Goal: Information Seeking & Learning: Learn about a topic

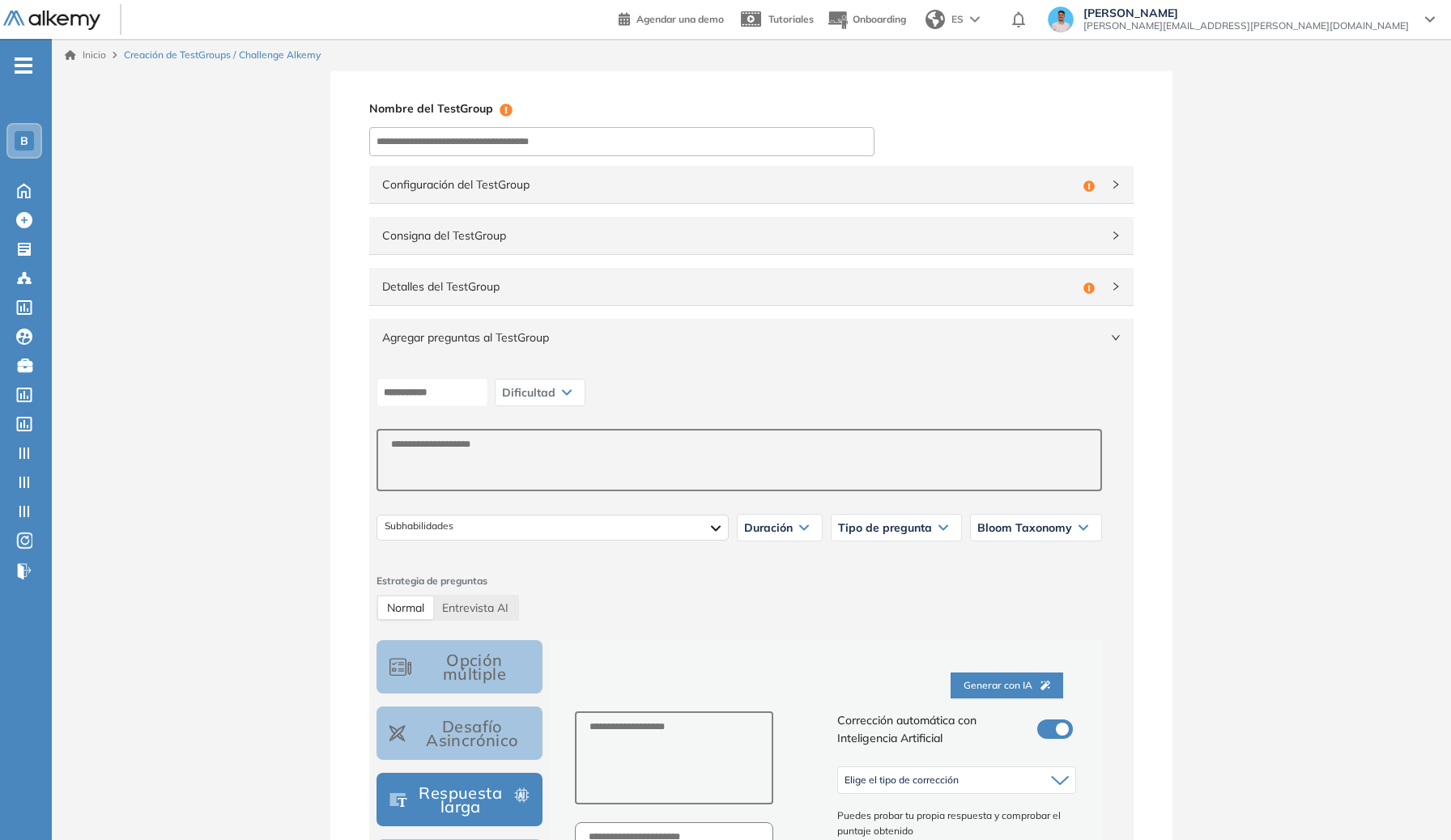
click at [788, 357] on div "Dificultad Muy fácil Fácil Intermedia Difícil Muy difícil Avanzado Texto correg…" at bounding box center [751, 740] width 765 height 769
click at [795, 341] on span "Agregar preguntas al TestGroup" at bounding box center [741, 337] width 719 height 18
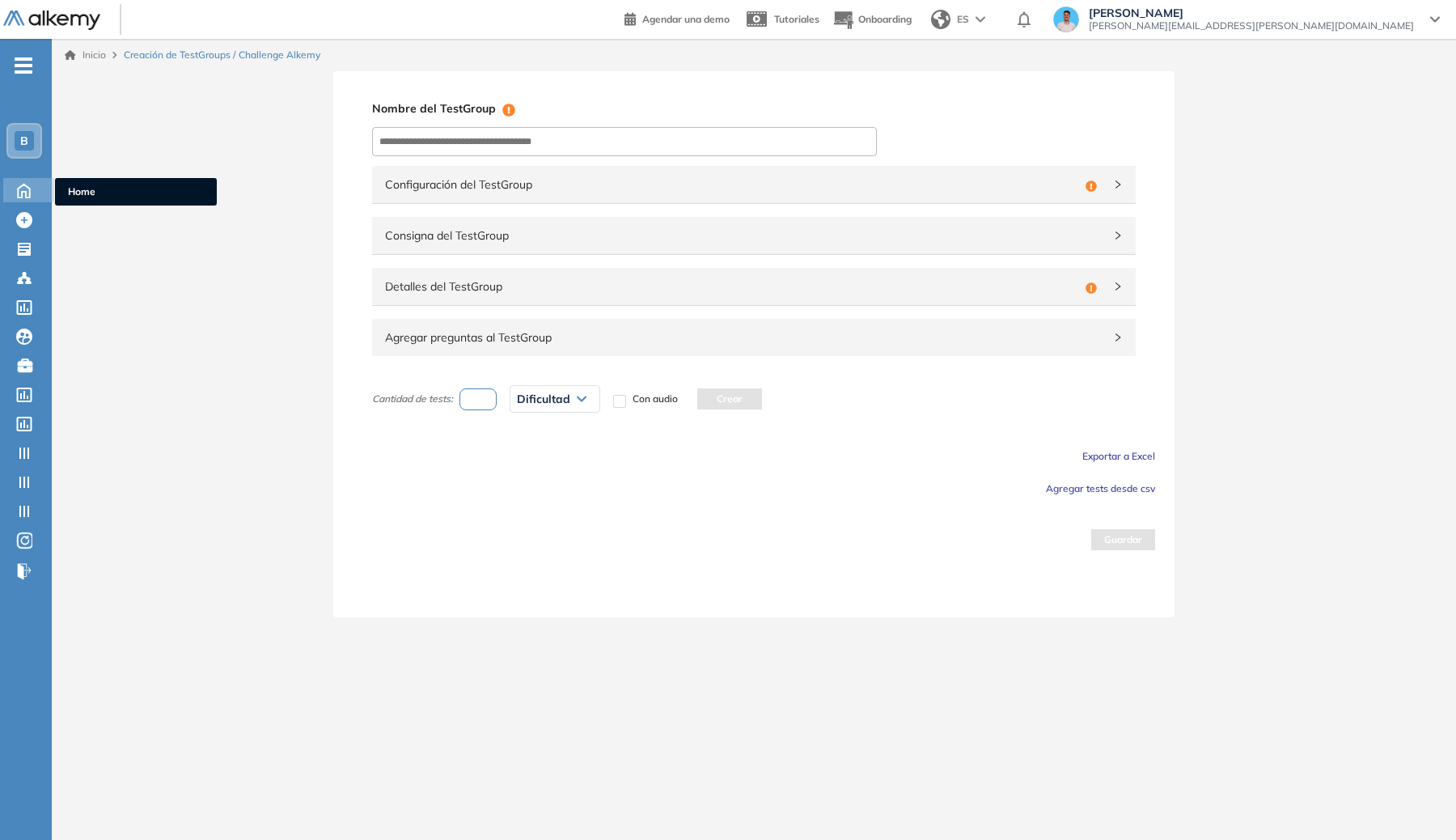
click at [35, 182] on icon at bounding box center [24, 189] width 29 height 19
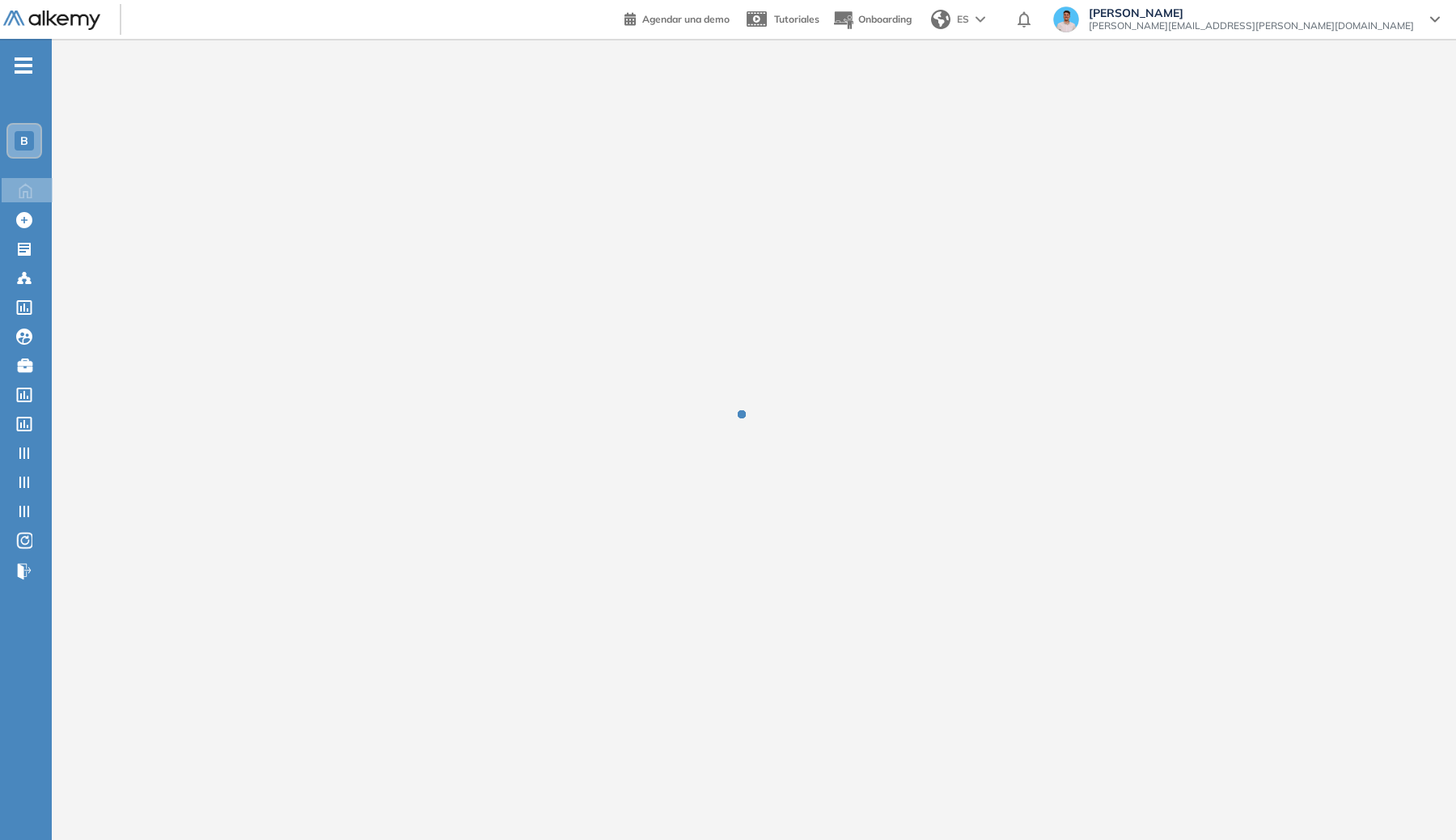
click at [16, 123] on div "B" at bounding box center [24, 140] width 35 height 35
drag, startPoint x: 21, startPoint y: 132, endPoint x: 34, endPoint y: 140, distance: 15.3
click at [21, 132] on div "B" at bounding box center [24, 140] width 19 height 19
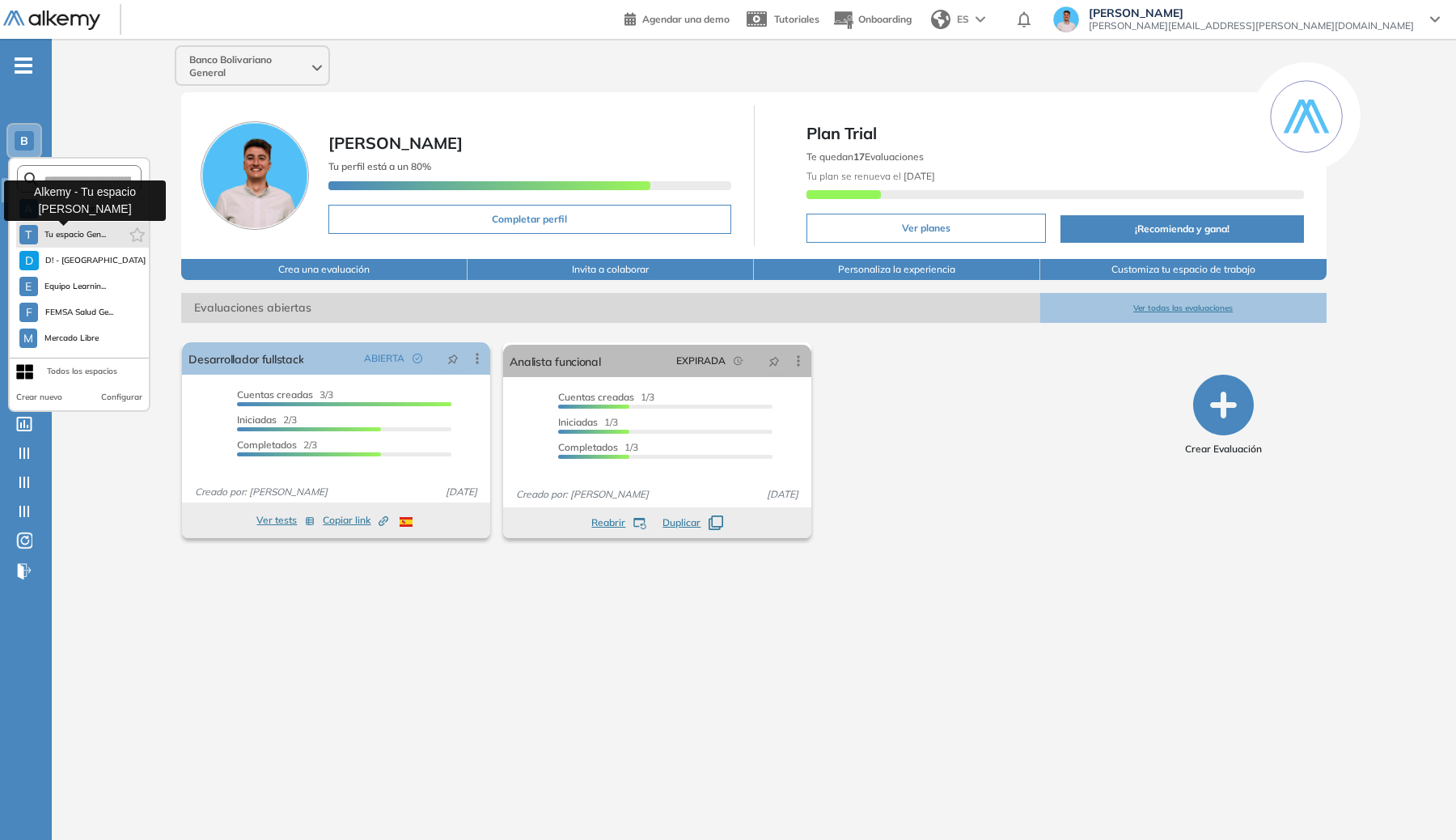
click at [73, 227] on button "T Tu espacio Gen..." at bounding box center [63, 235] width 87 height 19
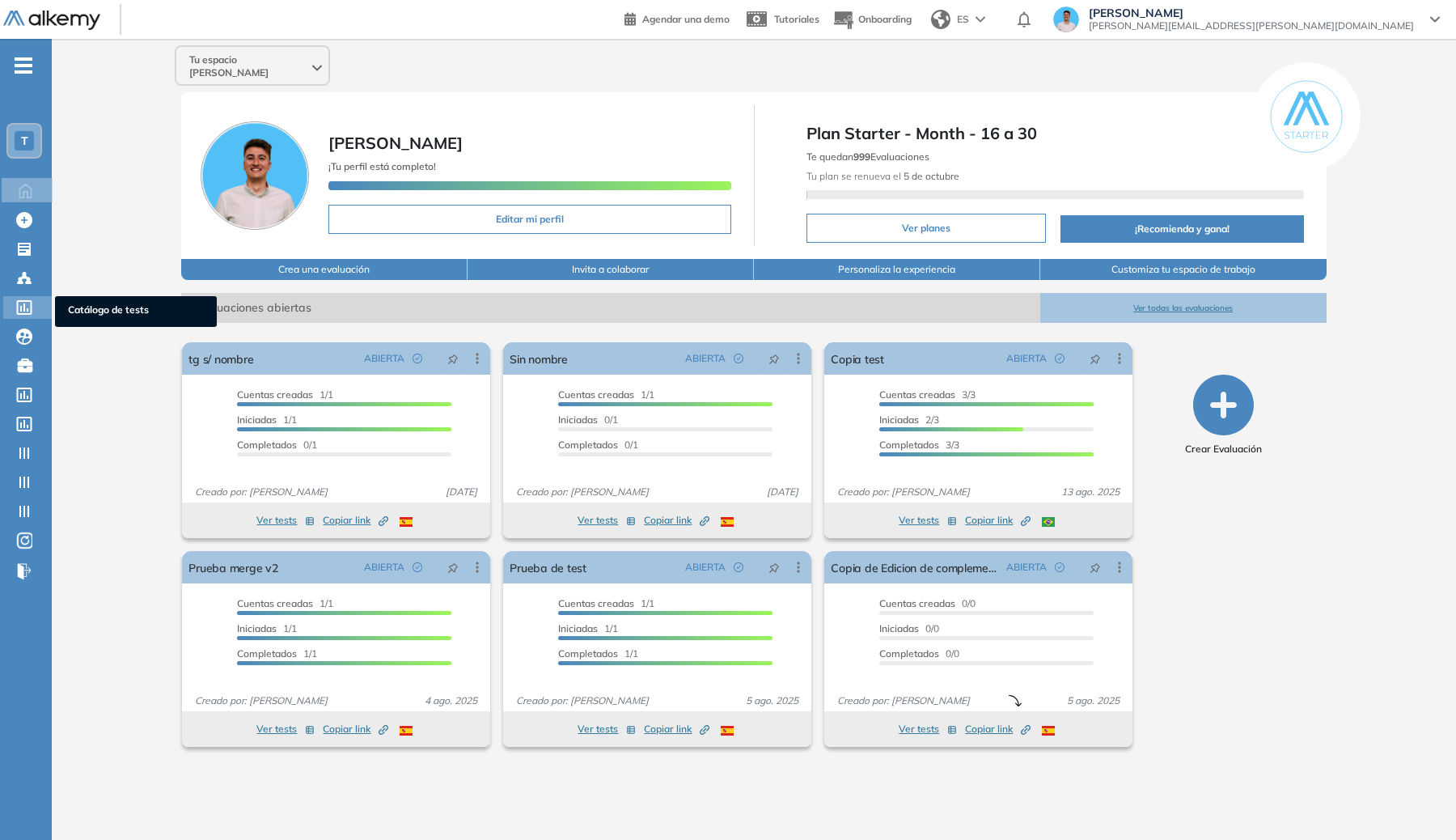
click at [32, 309] on div at bounding box center [25, 305] width 19 height 19
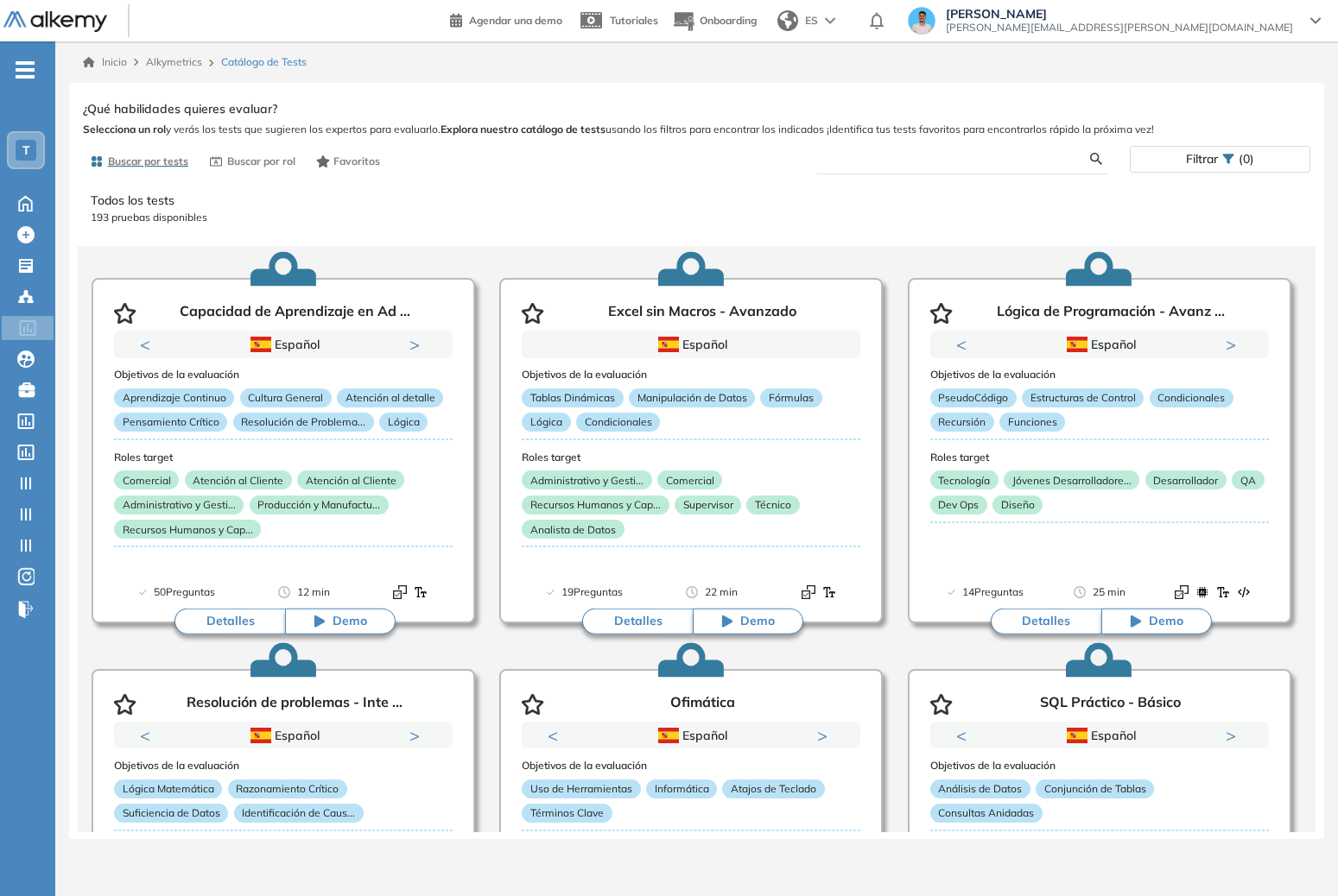
click at [1043, 159] on input "text" at bounding box center [960, 158] width 260 height 15
type input "*********"
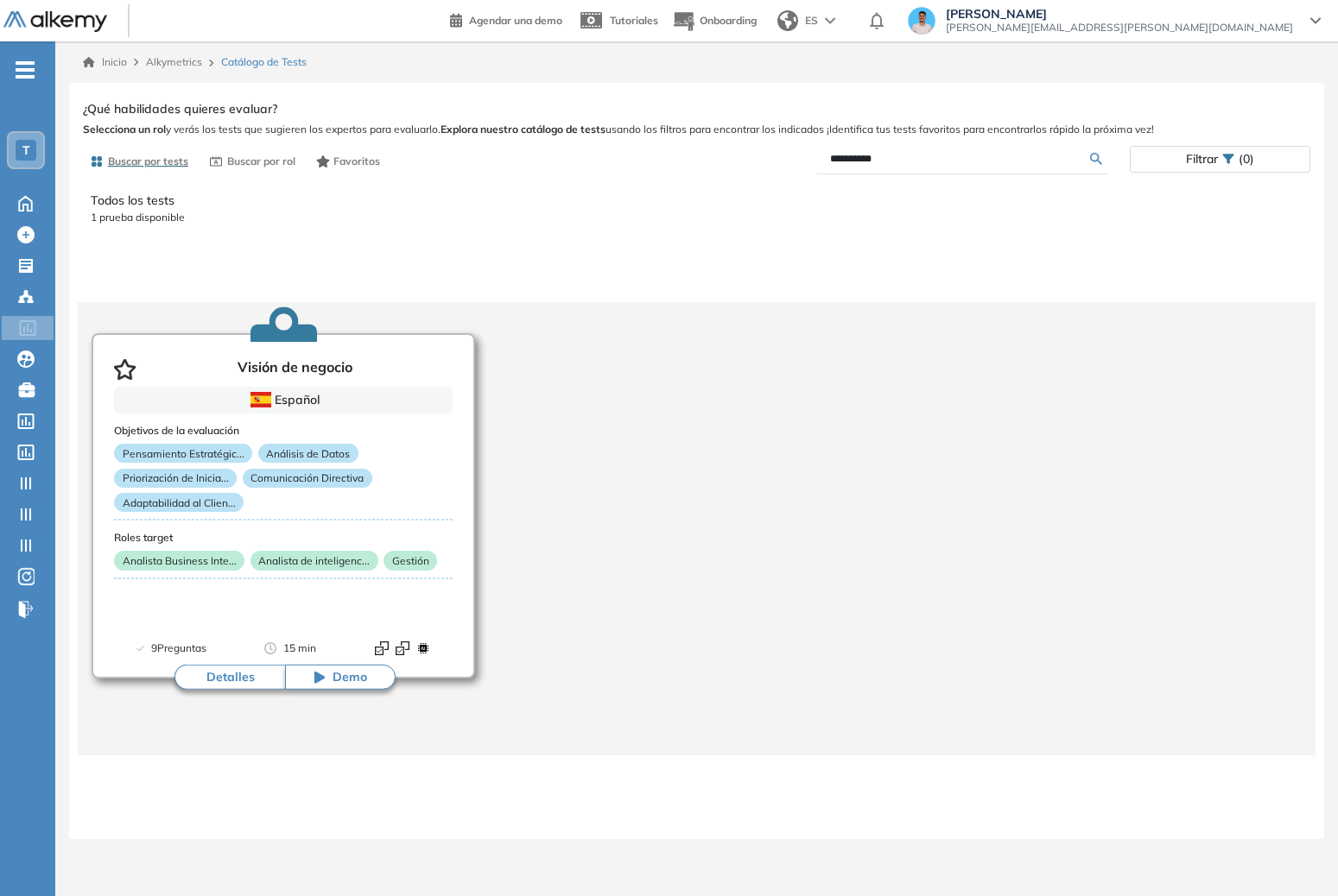
click at [430, 573] on div "Analista Business Inte... Analista de inteligenc... Gestión" at bounding box center [283, 563] width 338 height 26
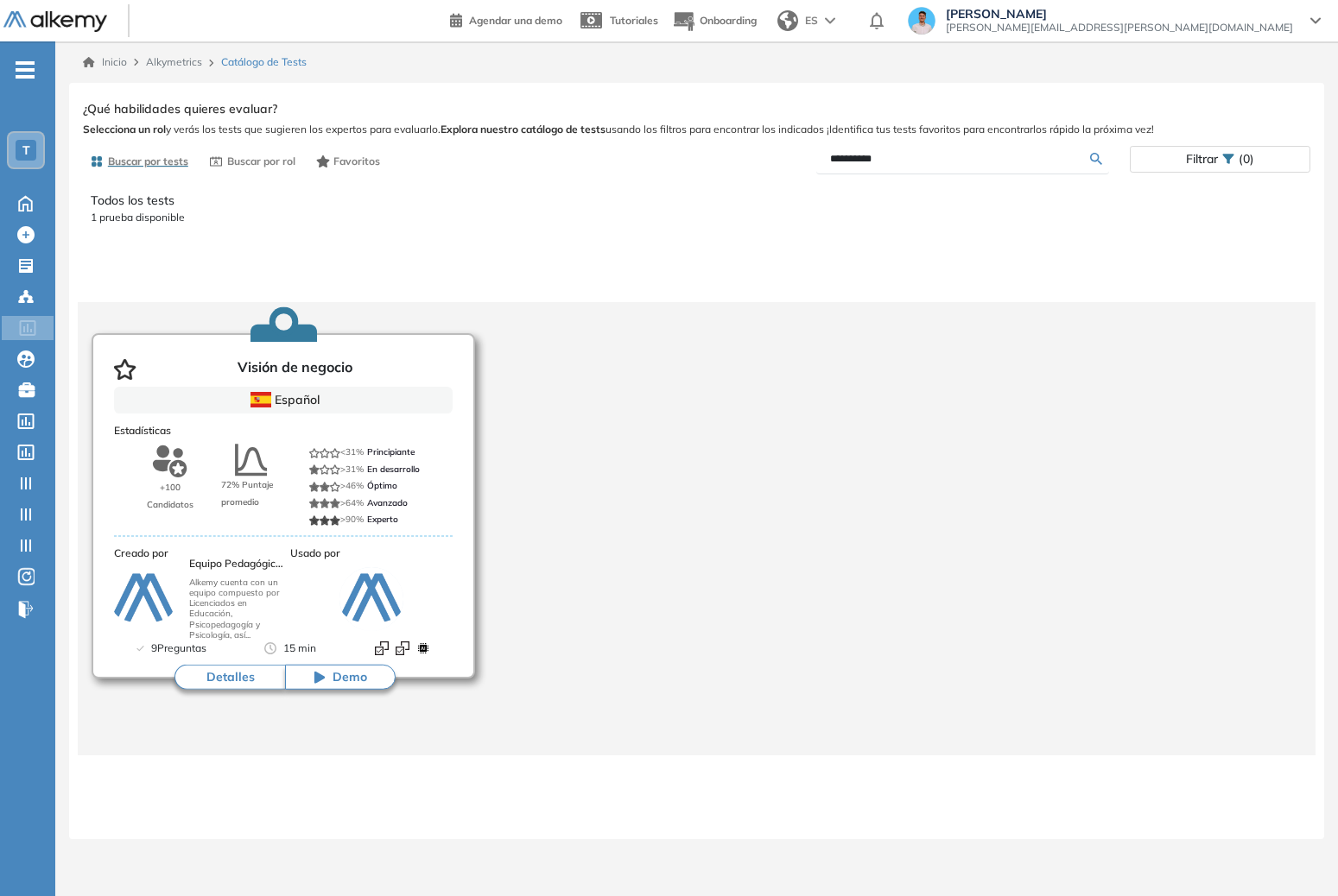
click at [315, 630] on div at bounding box center [371, 598] width 162 height 64
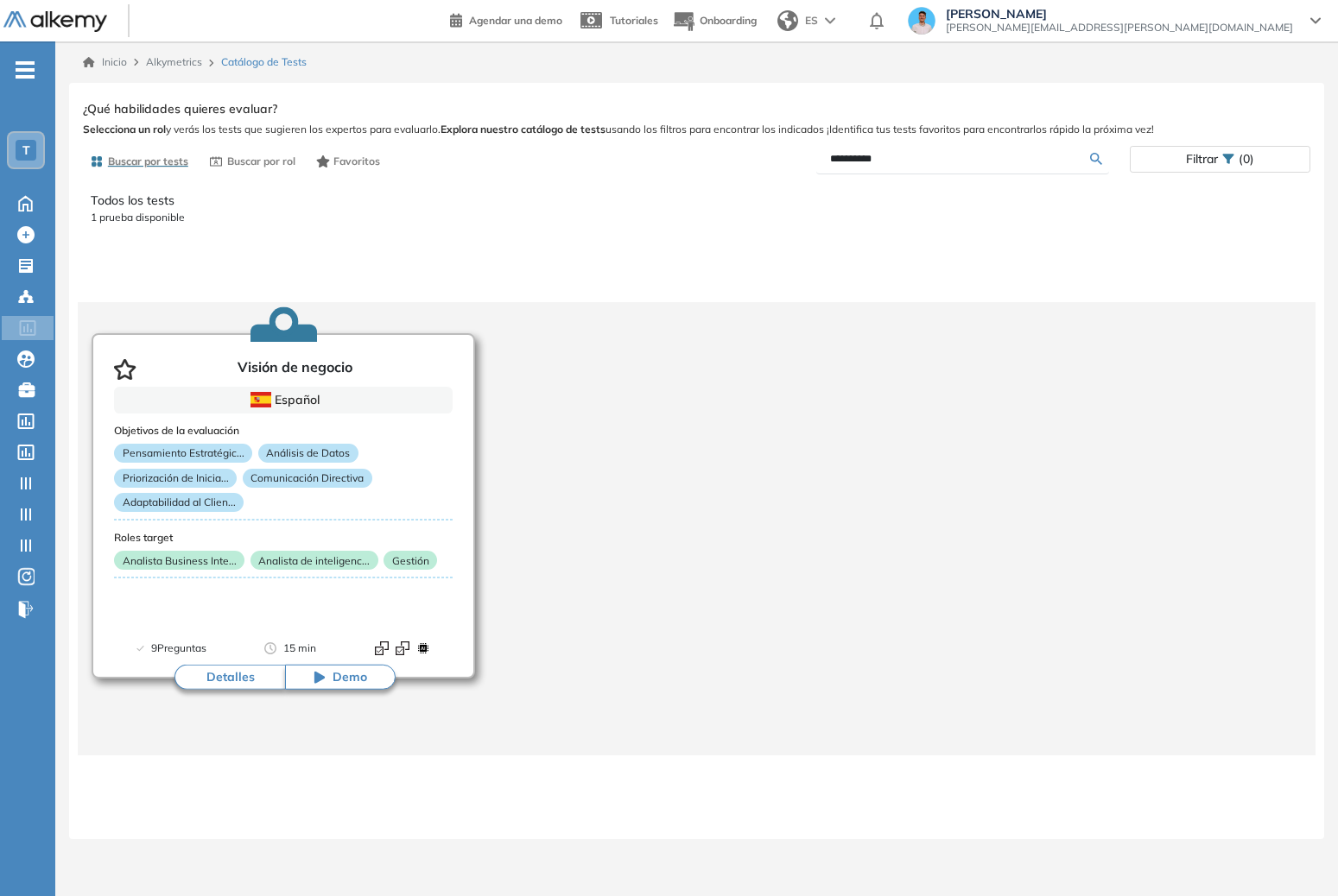
click at [249, 671] on button "Detalles" at bounding box center [229, 677] width 110 height 26
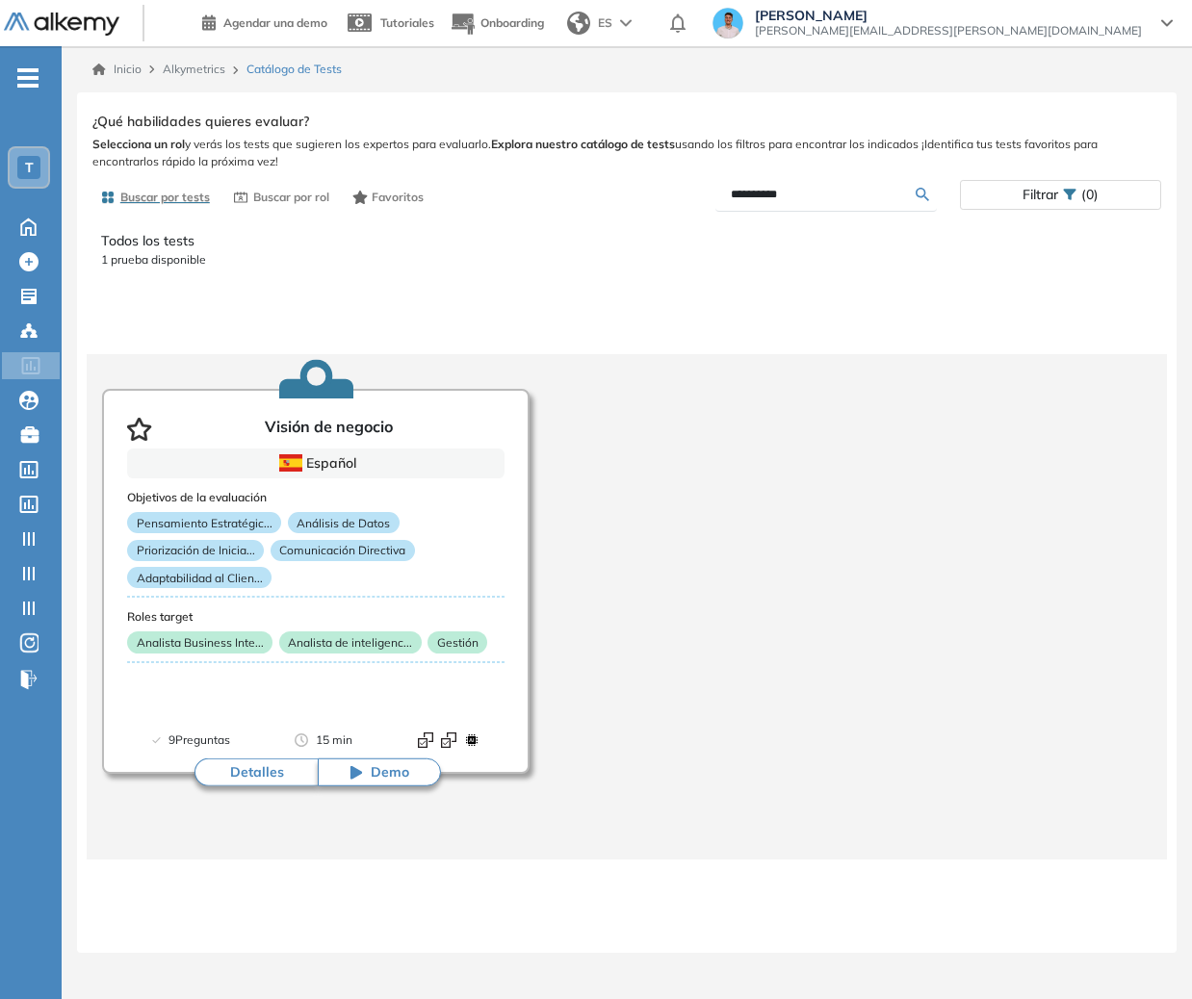
click at [1096, 244] on div "Ver preguntas de muestra Demo Experiencia Starter Validado undefined minutos Pr…" at bounding box center [626, 526] width 1068 height 837
drag, startPoint x: 17, startPoint y: 233, endPoint x: 168, endPoint y: 271, distance: 155.9
click at [17, 233] on icon at bounding box center [29, 225] width 34 height 23
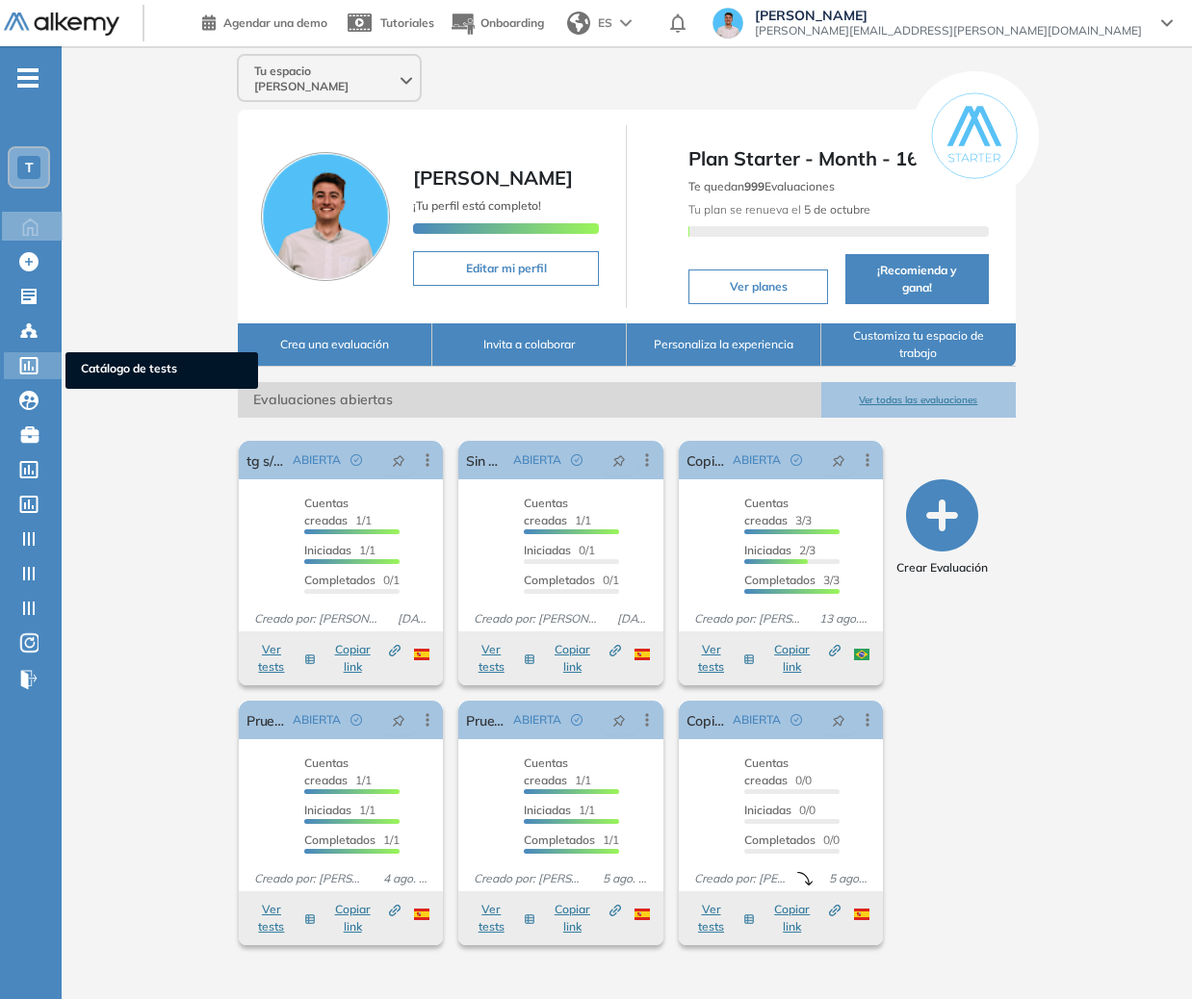
click at [24, 359] on icon at bounding box center [28, 365] width 19 height 17
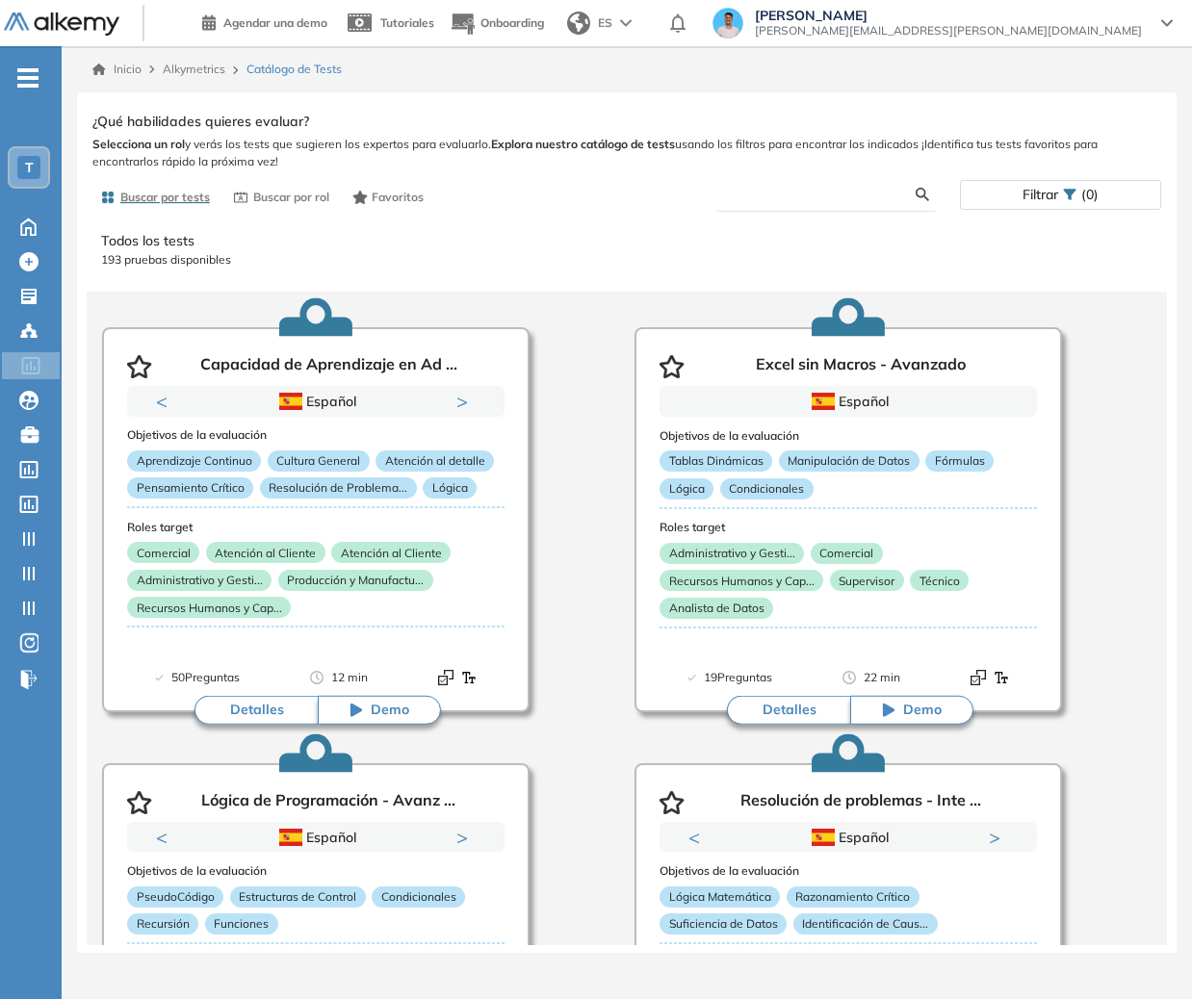
click at [875, 198] on input "text" at bounding box center [823, 194] width 185 height 17
type input "*******"
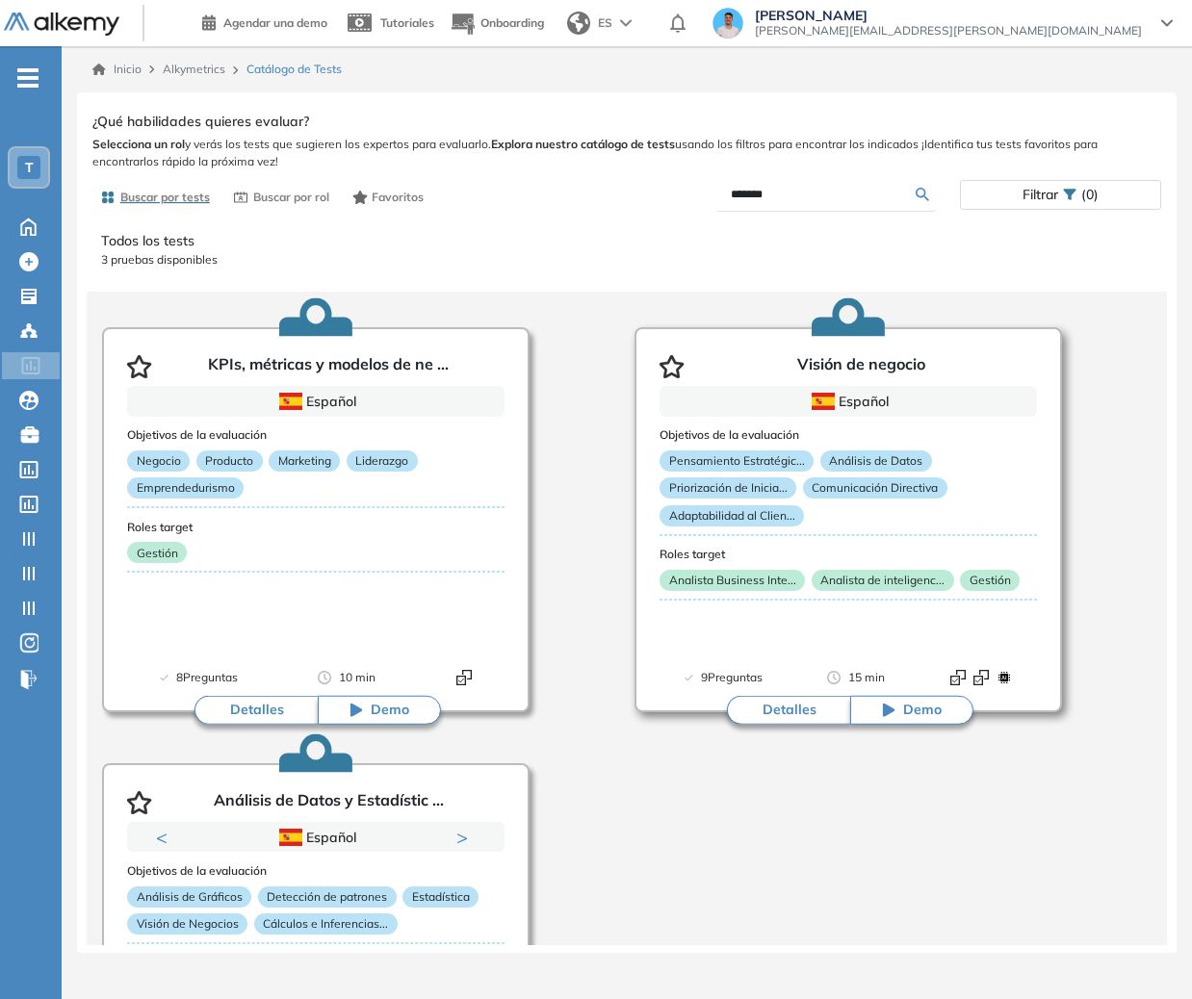
click at [897, 505] on div "Pensamiento Estratégic... Análisis de Datos Priorización de Inicia... Comunicac…" at bounding box center [847, 492] width 377 height 84
click at [786, 702] on button "Detalles" at bounding box center [788, 710] width 123 height 29
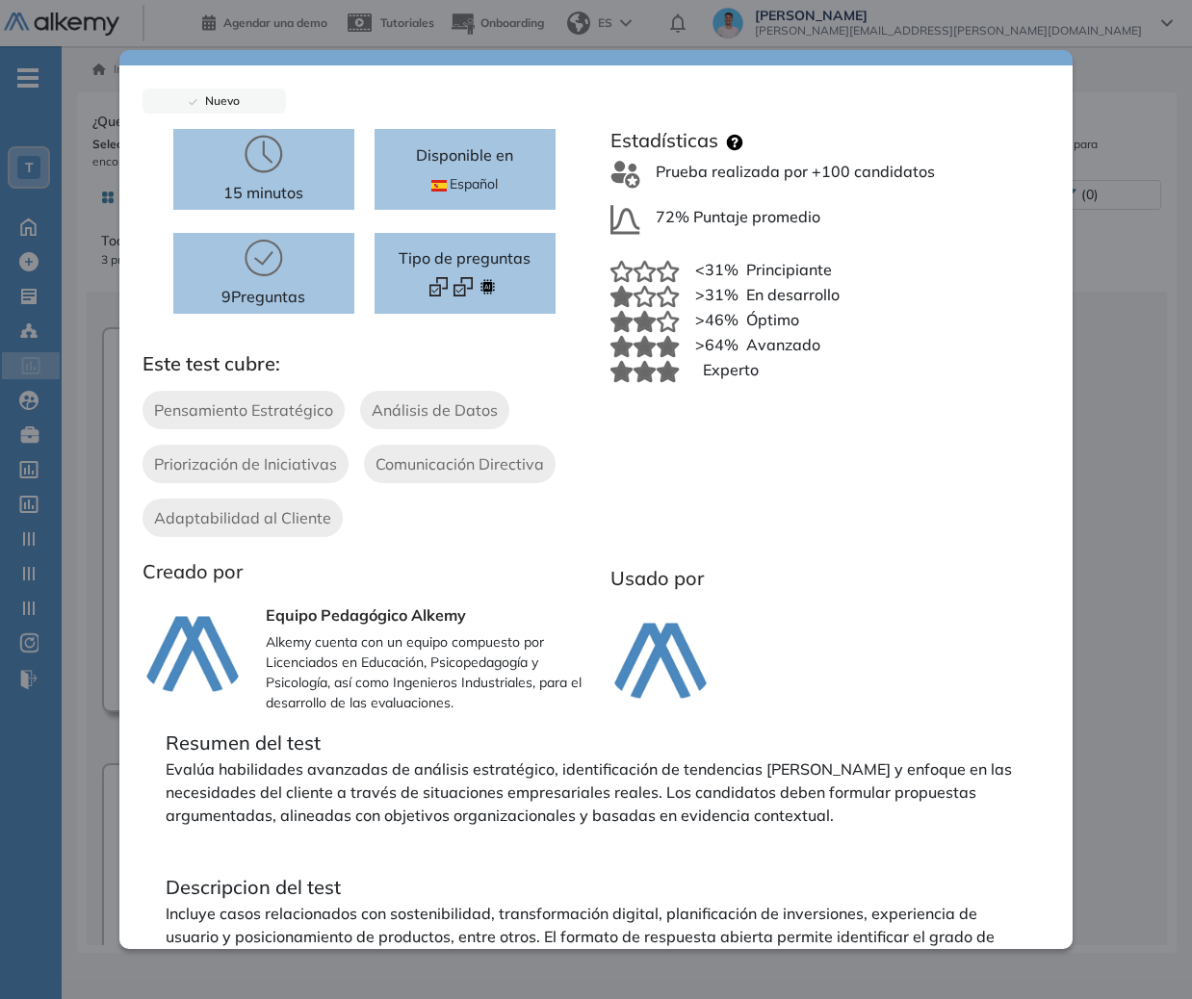
scroll to position [167, 0]
